Goal: Task Accomplishment & Management: Manage account settings

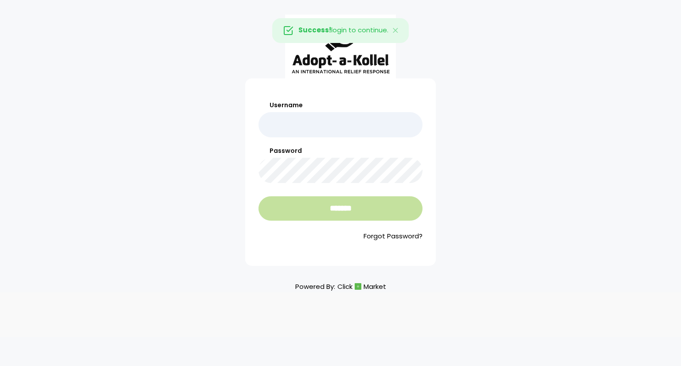
type input "**********"
click at [346, 207] on input "*******" at bounding box center [340, 208] width 164 height 24
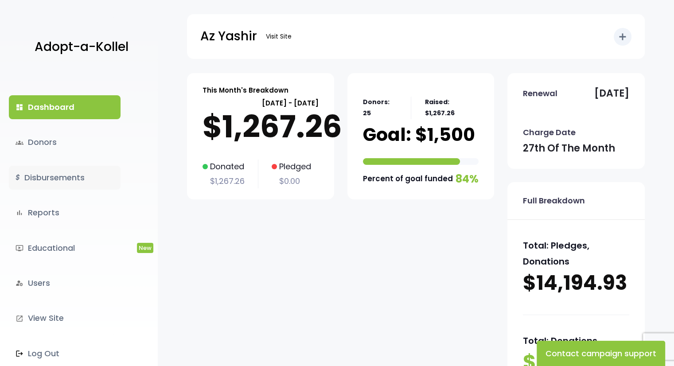
click at [71, 177] on link "$ Disbursements" at bounding box center [65, 178] width 112 height 24
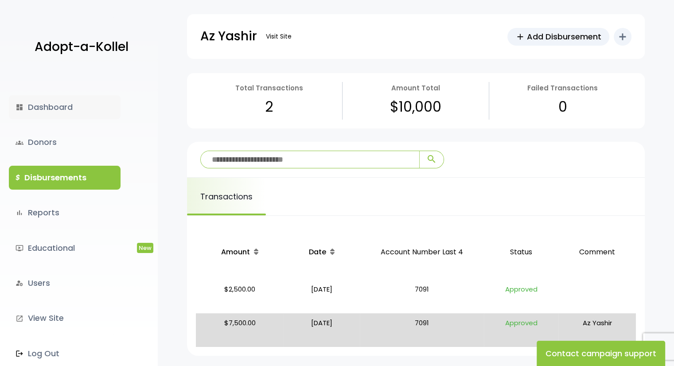
click at [73, 110] on link "dashboard Dashboard" at bounding box center [65, 107] width 112 height 24
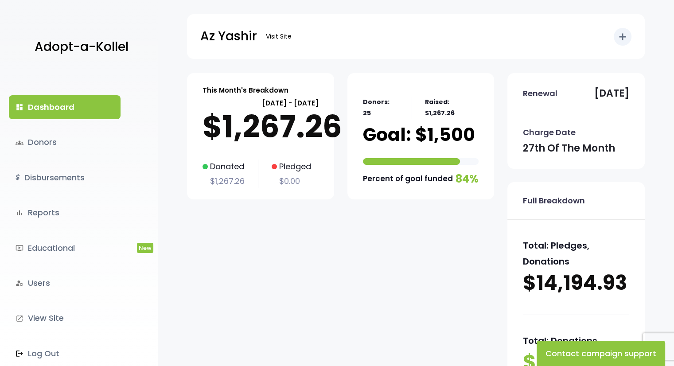
click at [56, 36] on p "Adopt-a-Kollel" at bounding box center [82, 47] width 94 height 22
click at [67, 147] on link "groups Donors" at bounding box center [65, 142] width 112 height 24
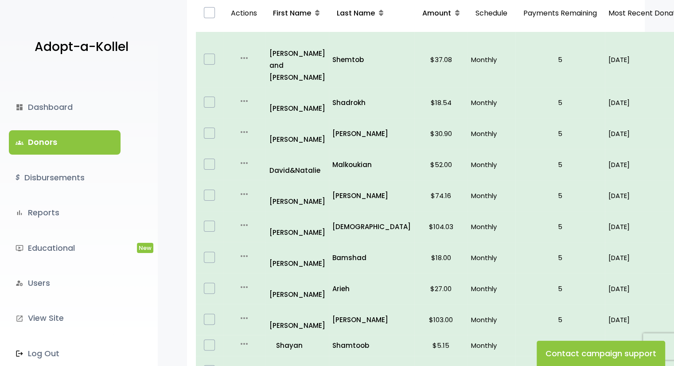
scroll to position [133, 0]
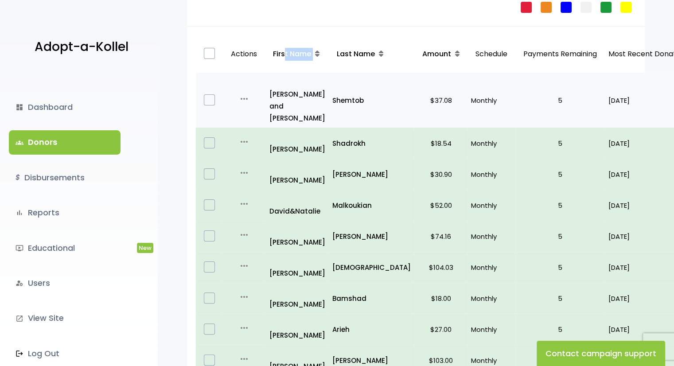
drag, startPoint x: 327, startPoint y: 66, endPoint x: 288, endPoint y: 73, distance: 39.1
click at [283, 66] on th "First Name" at bounding box center [297, 54] width 64 height 38
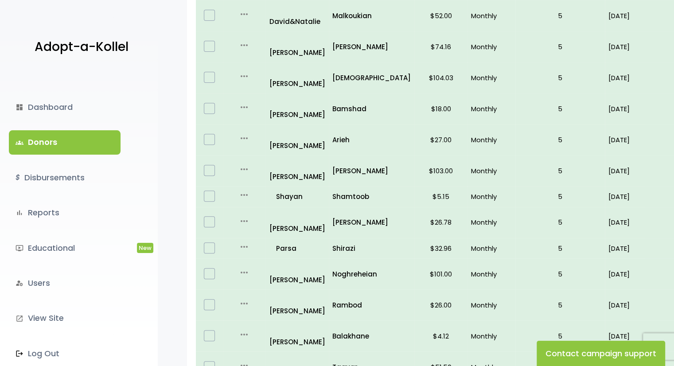
scroll to position [382, 0]
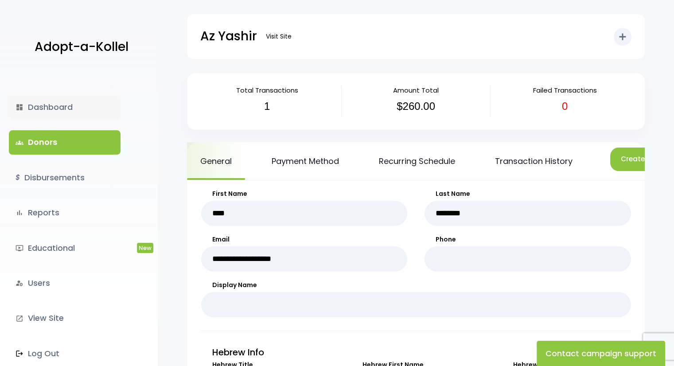
click at [57, 109] on link "dashboard Dashboard" at bounding box center [65, 107] width 112 height 24
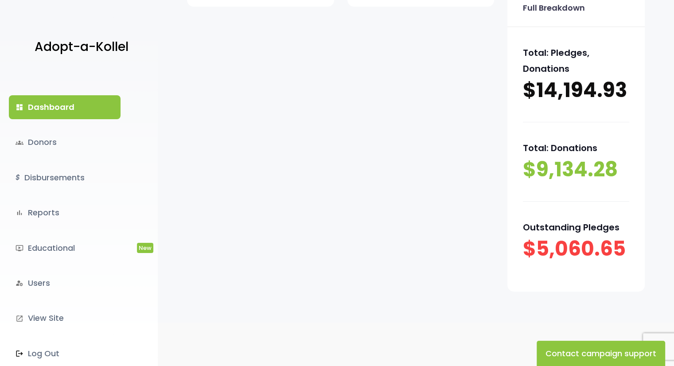
scroll to position [208, 0]
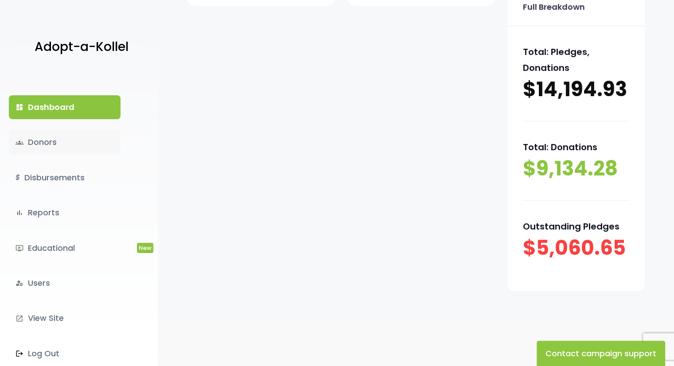
click at [57, 146] on link "groups Donors" at bounding box center [65, 142] width 112 height 24
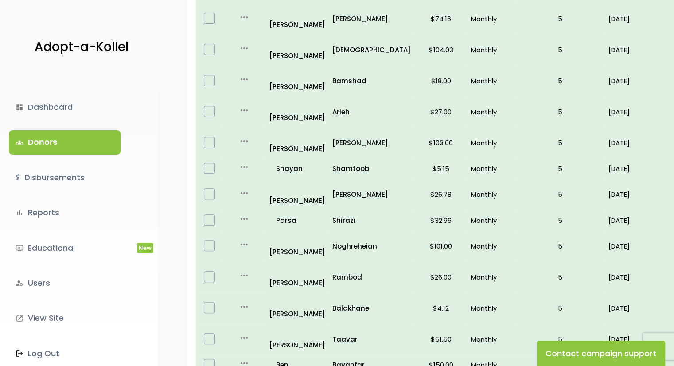
scroll to position [355, 0]
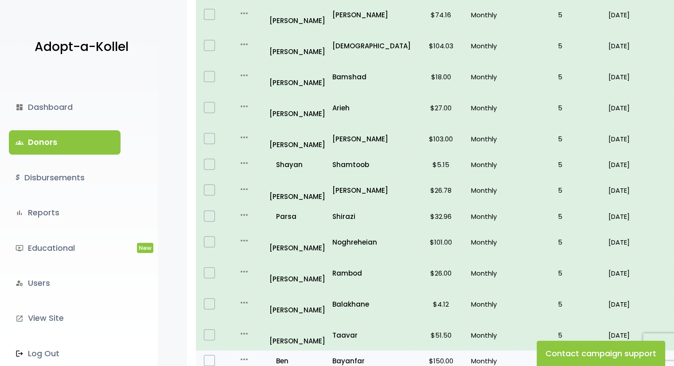
click at [418, 355] on p "$150.00" at bounding box center [441, 361] width 46 height 12
click at [206, 355] on label at bounding box center [209, 360] width 11 height 11
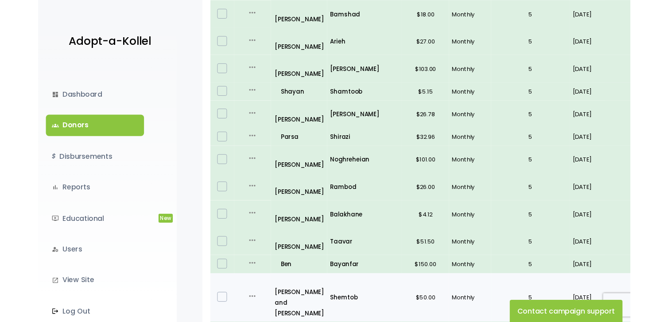
scroll to position [470, 0]
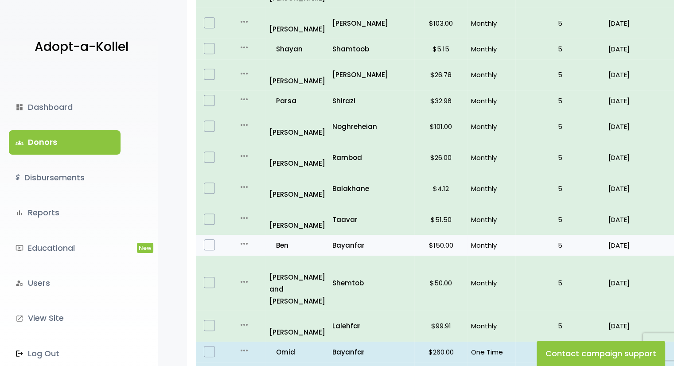
drag, startPoint x: 664, startPoint y: 100, endPoint x: 621, endPoint y: 99, distance: 42.1
click at [621, 239] on p "08/27/25" at bounding box center [648, 245] width 78 height 12
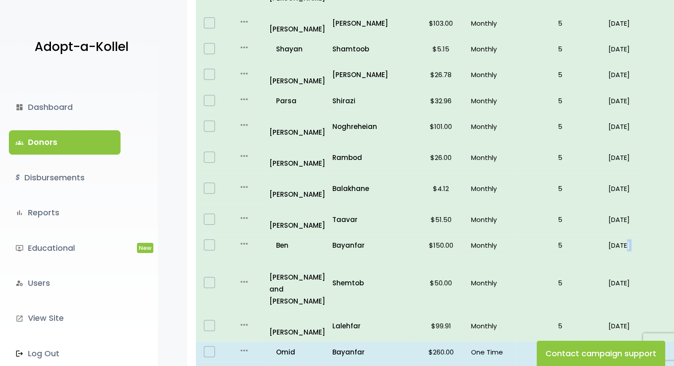
drag, startPoint x: 604, startPoint y: 96, endPoint x: 679, endPoint y: 97, distance: 74.5
click at [674, 98] on html "Adopt-a-Kollel dashboard Dashboard groups Donors $ Disbursements bar_chart Repo…" at bounding box center [337, 50] width 674 height 1041
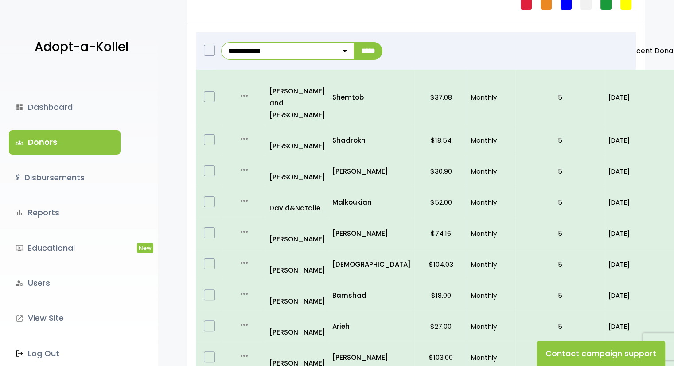
scroll to position [71, 0]
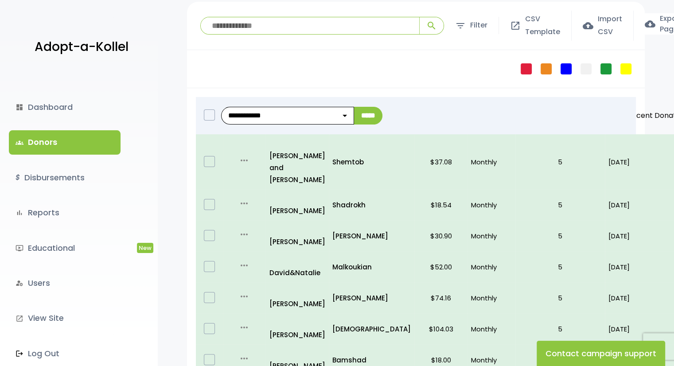
click at [270, 115] on select "**********" at bounding box center [287, 116] width 133 height 18
drag, startPoint x: 654, startPoint y: 116, endPoint x: 723, endPoint y: 117, distance: 68.7
click at [625, 101] on div "**********" at bounding box center [427, 116] width 418 height 38
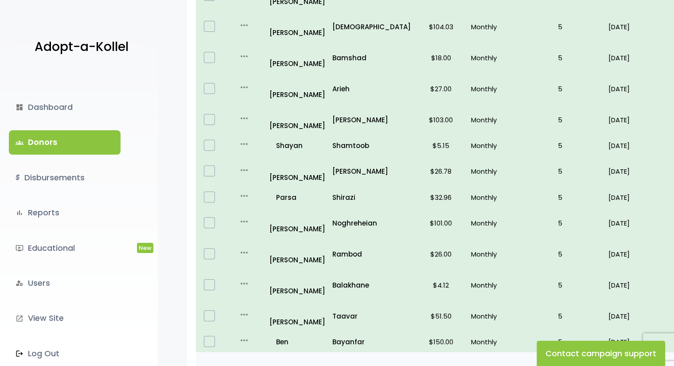
scroll to position [443, 0]
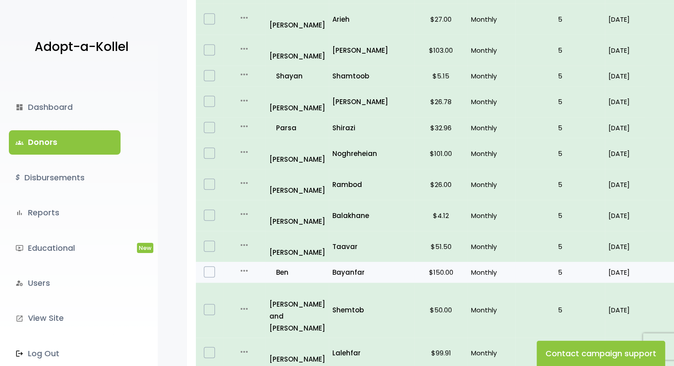
click at [418, 266] on p "$150.00" at bounding box center [441, 272] width 46 height 12
click at [609, 266] on p "08/27/25" at bounding box center [648, 272] width 78 height 12
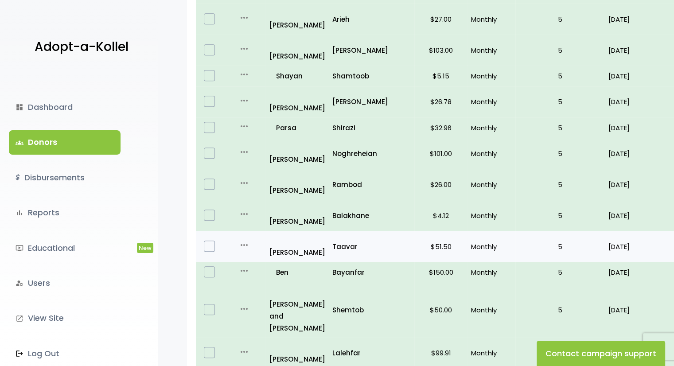
drag, startPoint x: 672, startPoint y: 123, endPoint x: 669, endPoint y: 110, distance: 13.1
click at [674, 119] on html "Adopt-a-Kollel dashboard Dashboard groups Donors $ Disbursements bar_chart Repo…" at bounding box center [337, 77] width 674 height 1041
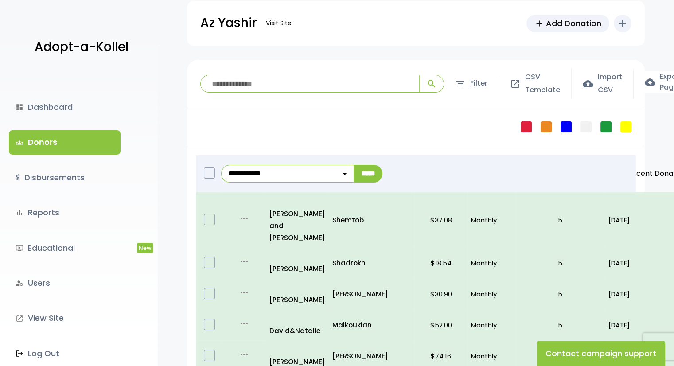
scroll to position [0, 0]
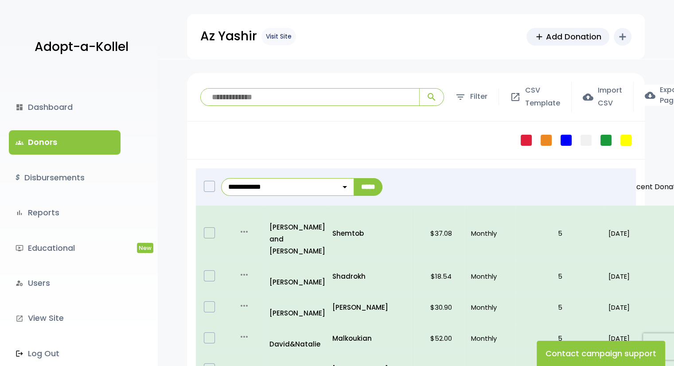
click at [273, 35] on link "Visit Site" at bounding box center [279, 36] width 35 height 17
click at [59, 105] on link "dashboard Dashboard" at bounding box center [65, 107] width 112 height 24
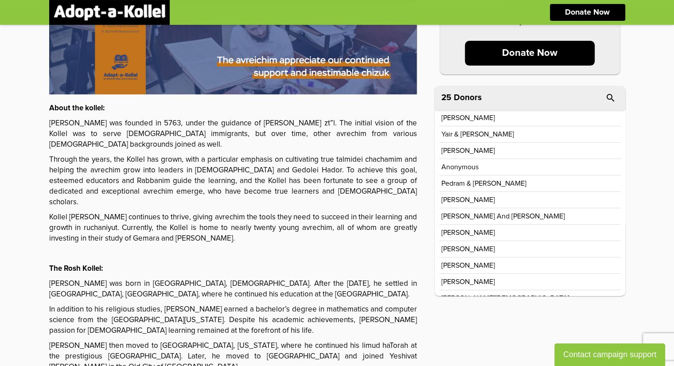
scroll to position [177, 0]
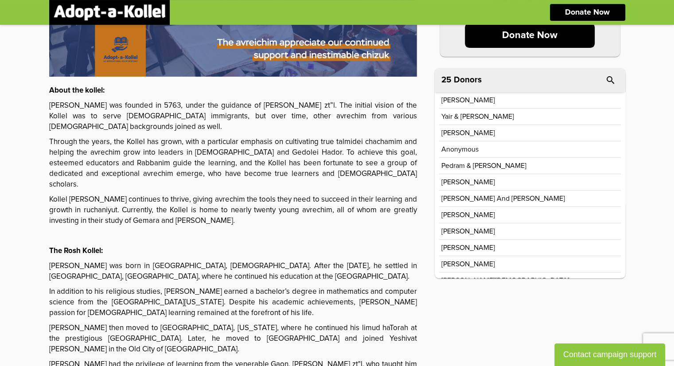
click at [469, 180] on p "Omid Bayanfar" at bounding box center [468, 182] width 54 height 7
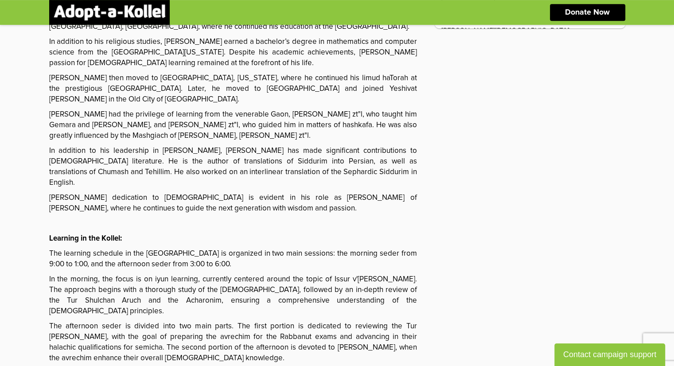
scroll to position [576, 0]
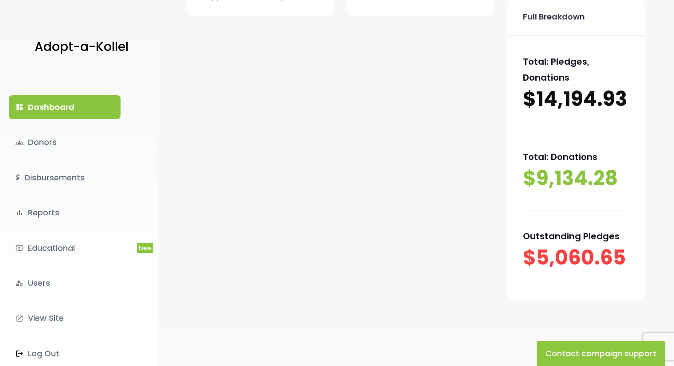
scroll to position [164, 0]
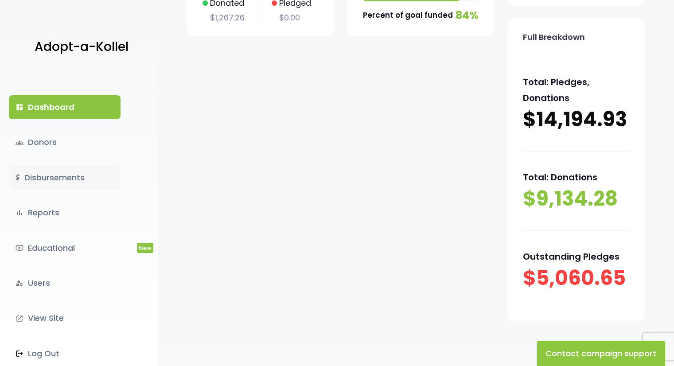
click at [92, 187] on link "$ Disbursements" at bounding box center [65, 178] width 112 height 24
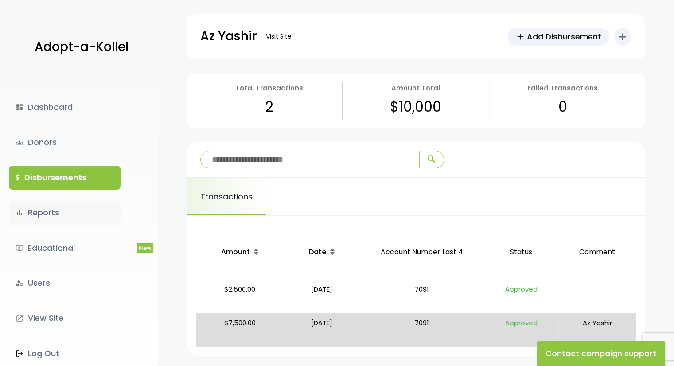
click at [55, 208] on link "bar_chart Reports" at bounding box center [65, 213] width 112 height 24
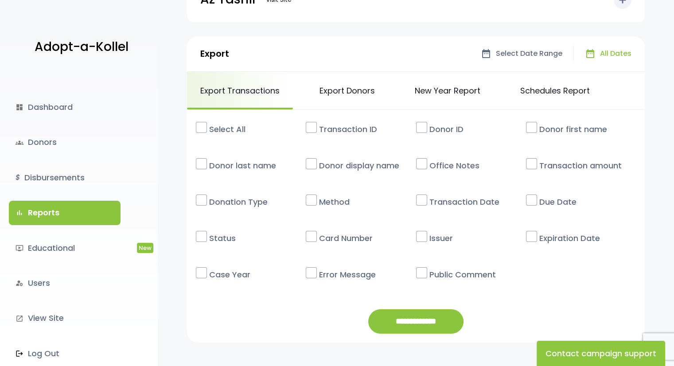
scroll to position [89, 0]
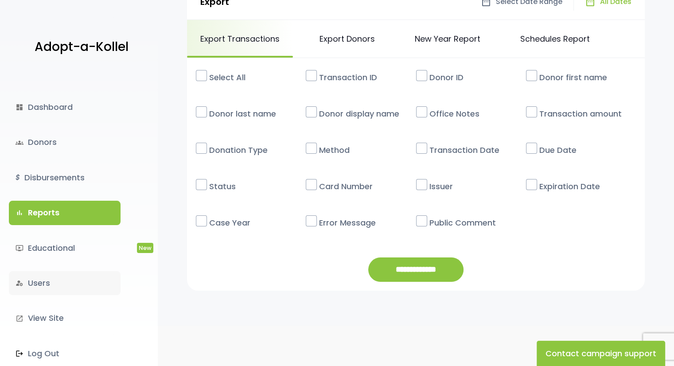
click at [59, 277] on link "manage_accounts Users" at bounding box center [65, 283] width 112 height 24
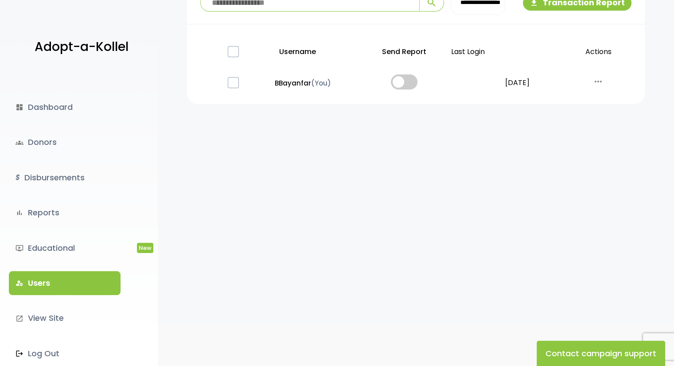
scroll to position [92, 0]
click at [30, 116] on link "dashboard Dashboard" at bounding box center [65, 107] width 112 height 24
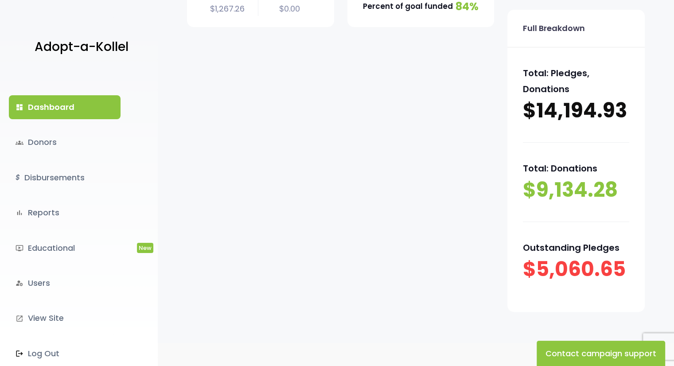
scroll to position [208, 0]
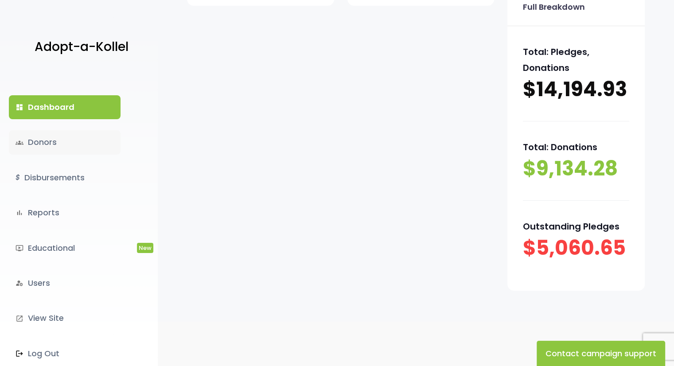
click at [59, 146] on link "groups Donors" at bounding box center [65, 142] width 112 height 24
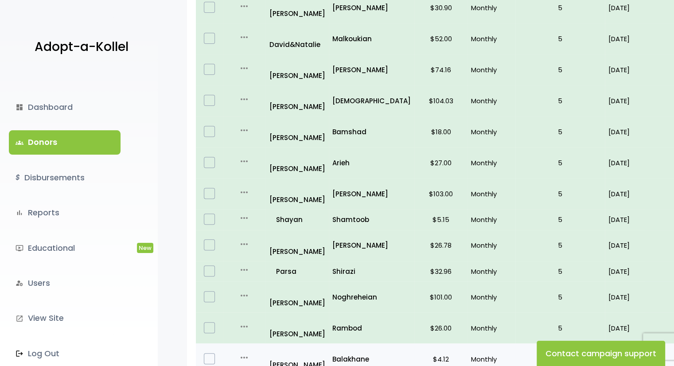
scroll to position [310, 0]
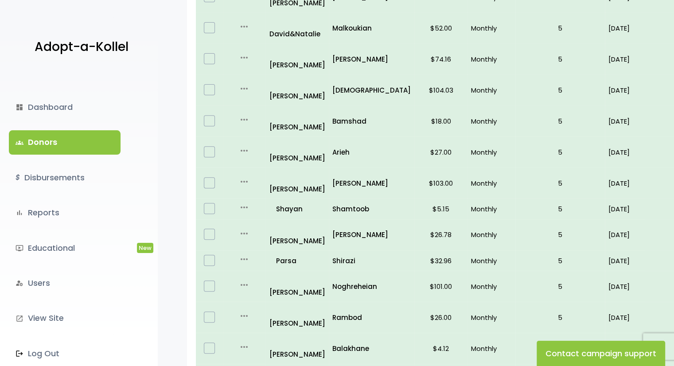
drag, startPoint x: 612, startPoint y: 254, endPoint x: 628, endPoint y: 257, distance: 16.6
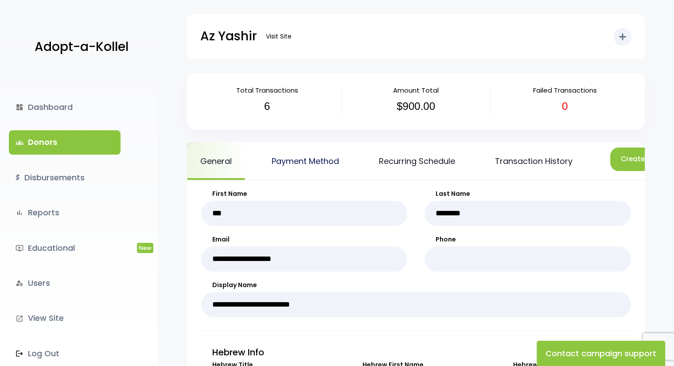
click at [302, 158] on link "Payment Method" at bounding box center [305, 161] width 94 height 38
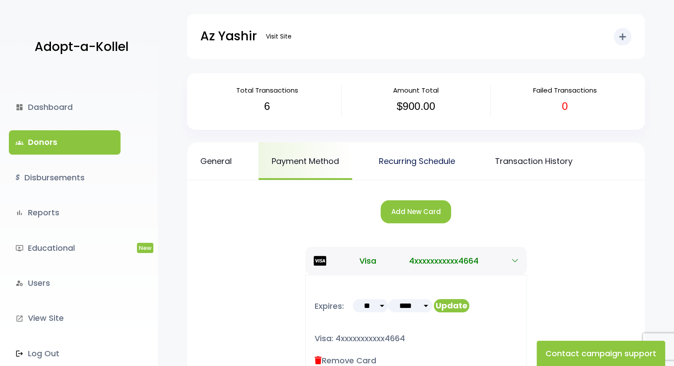
click at [433, 166] on link "Recurring Schedule" at bounding box center [417, 161] width 103 height 38
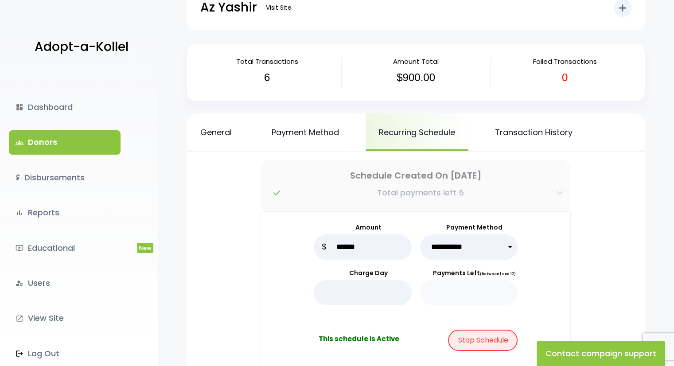
scroll to position [44, 0]
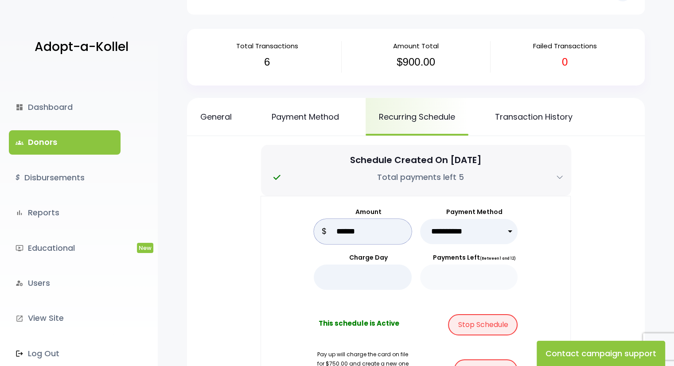
drag, startPoint x: 371, startPoint y: 232, endPoint x: 314, endPoint y: 229, distance: 56.8
click at [316, 230] on div "Amount ****** $" at bounding box center [363, 225] width 98 height 37
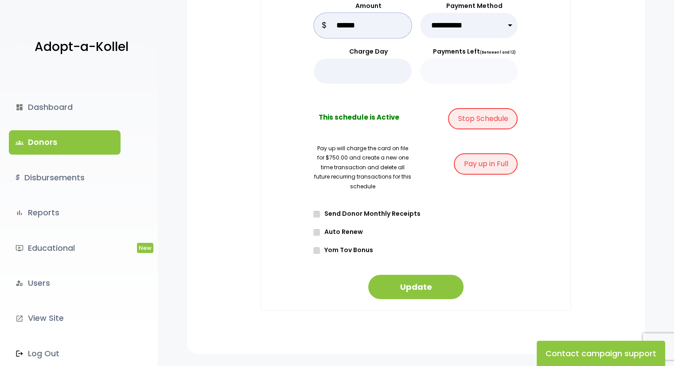
scroll to position [266, 0]
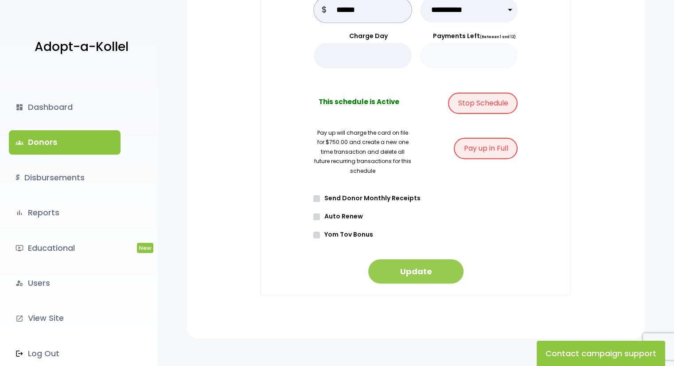
type input "******"
click at [424, 272] on button "Update" at bounding box center [415, 271] width 95 height 24
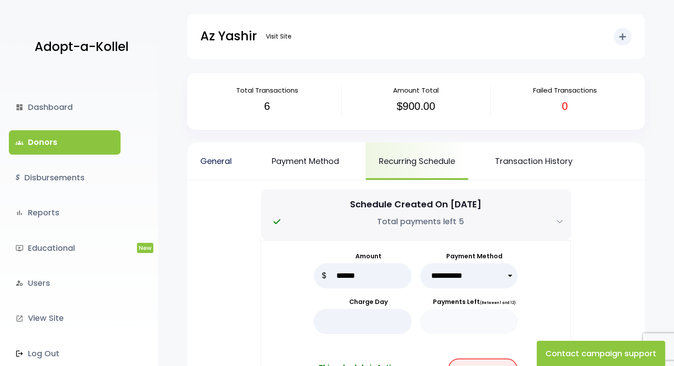
click at [227, 164] on link "General" at bounding box center [216, 161] width 58 height 38
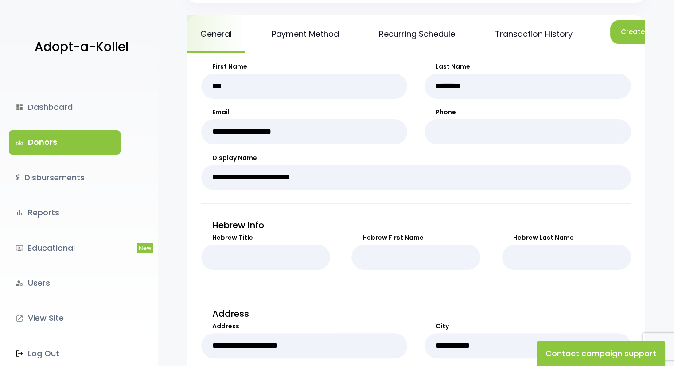
scroll to position [133, 0]
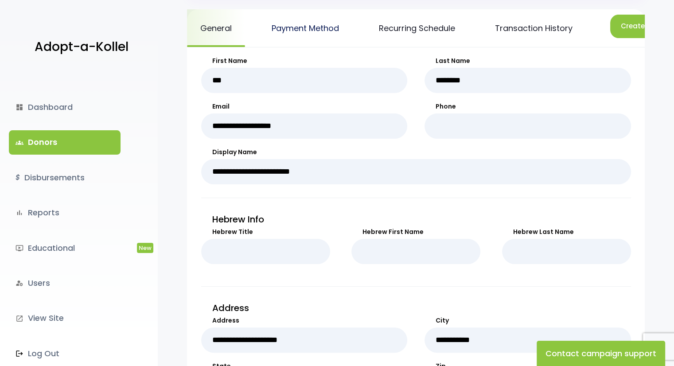
click at [306, 38] on link "Payment Method" at bounding box center [305, 28] width 94 height 38
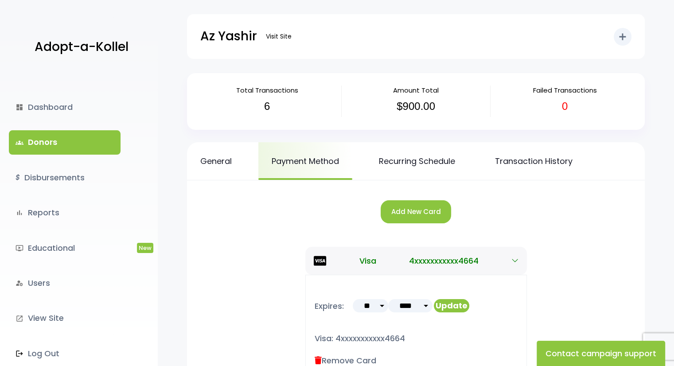
click at [107, 50] on p "Adopt-a-Kollel" at bounding box center [82, 47] width 94 height 22
click at [48, 111] on link "dashboard Dashboard" at bounding box center [65, 107] width 112 height 24
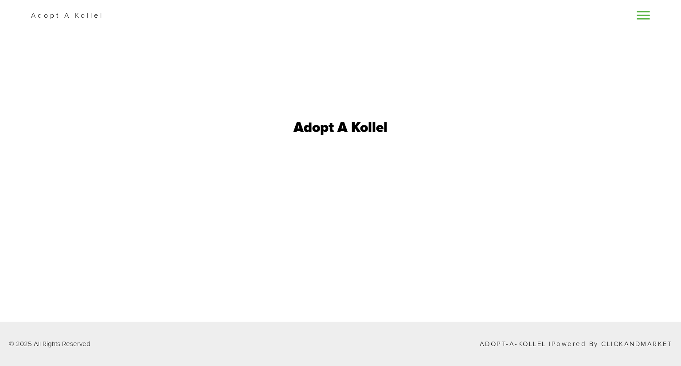
click at [342, 124] on h1 "Adopt A Kollel" at bounding box center [340, 128] width 94 height 14
click at [652, 15] on div "Adopt A Kollel" at bounding box center [340, 15] width 681 height 31
click at [649, 15] on span at bounding box center [642, 15] width 13 height 1
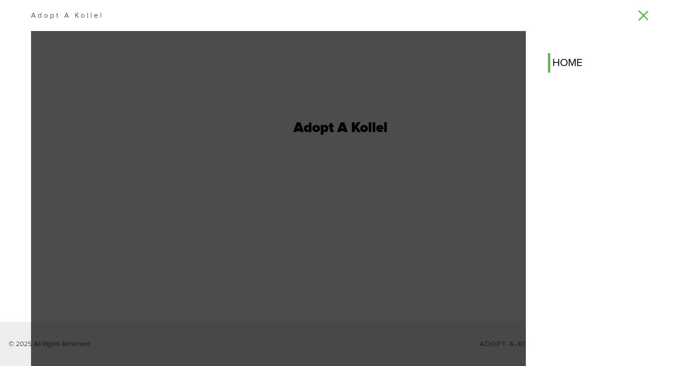
click at [577, 61] on link "home" at bounding box center [603, 63] width 111 height 20
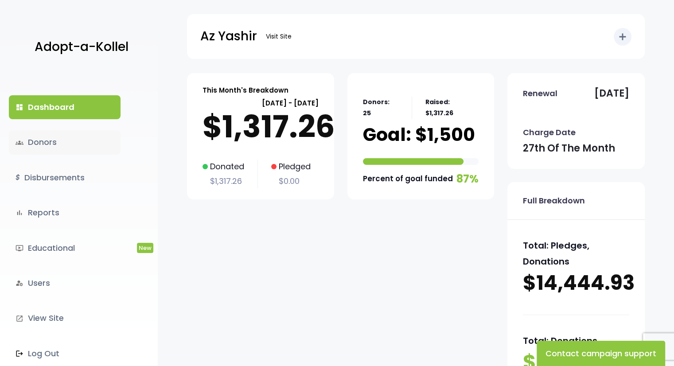
click at [64, 133] on link "groups Donors" at bounding box center [65, 142] width 112 height 24
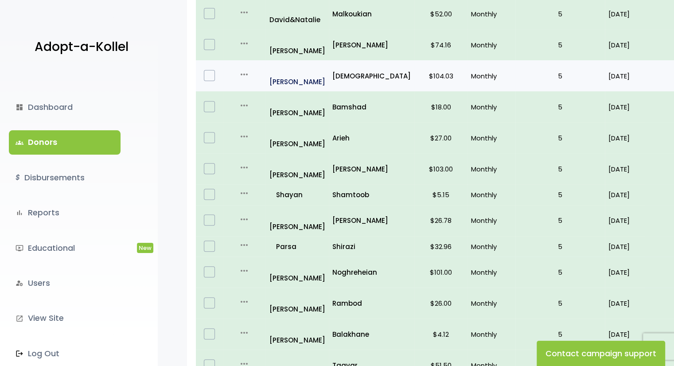
scroll to position [337, 0]
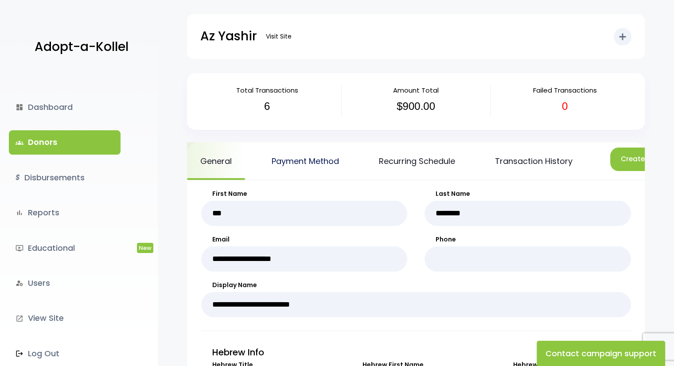
click at [326, 160] on link "Payment Method" at bounding box center [305, 161] width 94 height 38
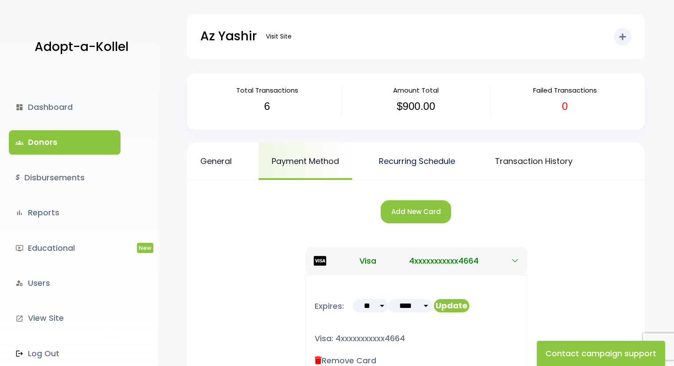
click at [406, 160] on link "Recurring Schedule" at bounding box center [417, 161] width 103 height 38
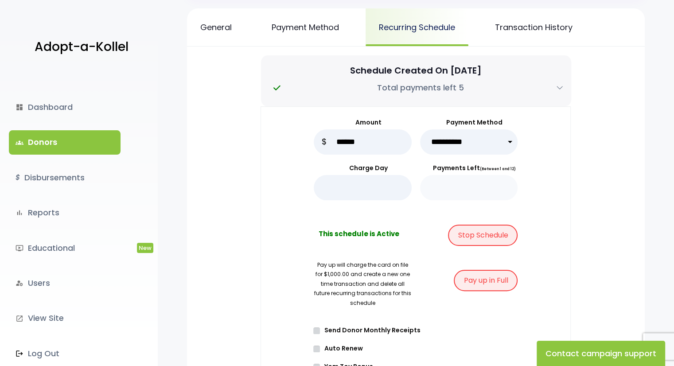
scroll to position [177, 0]
